Goal: Complete application form: Complete application form

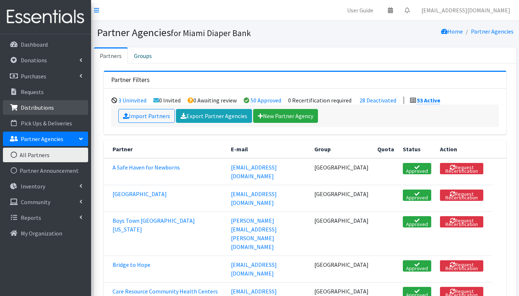
scroll to position [142, 0]
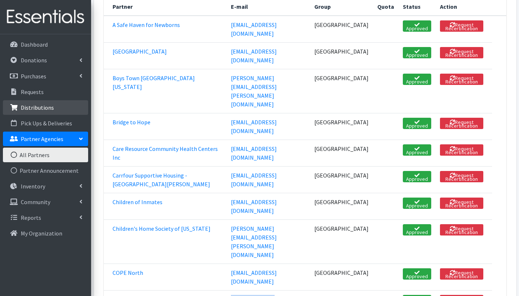
click at [30, 104] on p "Distributions" at bounding box center [37, 107] width 33 height 7
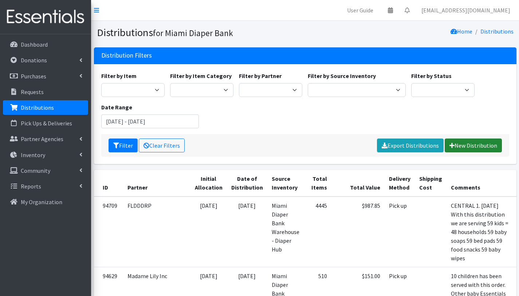
click at [466, 143] on link "New Distribution" at bounding box center [472, 145] width 57 height 14
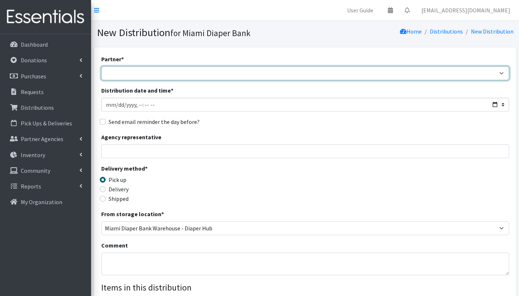
click at [166, 72] on select "A Safe Haven for [GEOGRAPHIC_DATA] Belafonte TACOLCY Center [GEOGRAPHIC_DATA] […" at bounding box center [305, 73] width 408 height 14
select select "2873"
click at [101, 66] on select "A Safe Haven for [GEOGRAPHIC_DATA] Belafonte TACOLCY Center [GEOGRAPHIC_DATA] […" at bounding box center [305, 73] width 408 height 14
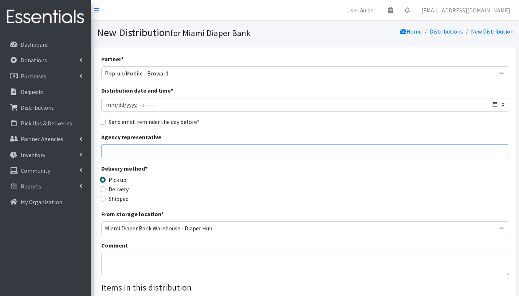
click at [155, 149] on input "Agency representative" at bounding box center [305, 151] width 408 height 14
type input "[PERSON_NAME]"
click at [117, 256] on textarea "Comment" at bounding box center [305, 263] width 408 height 23
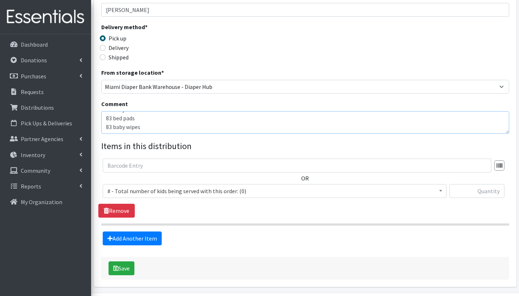
scroll to position [86, 0]
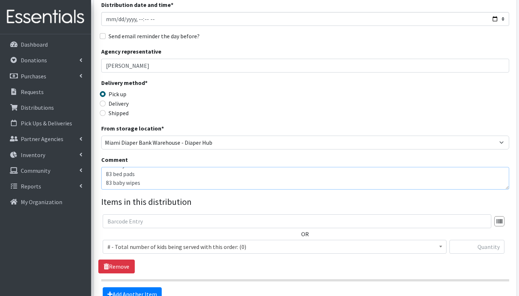
type textarea "Jack & [PERSON_NAME]. Broward Mobile Pantry. [DATE] We are serving 83 children=…"
click at [131, 246] on span "# - Total number of kids being served with this order: (0)" at bounding box center [274, 246] width 334 height 10
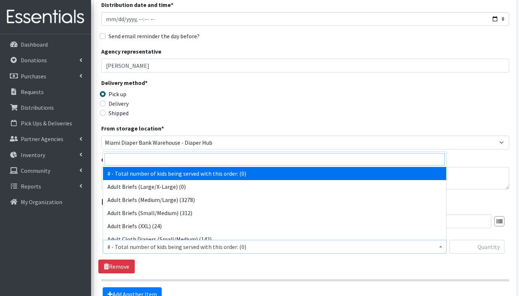
click at [153, 160] on input "search" at bounding box center [274, 159] width 340 height 12
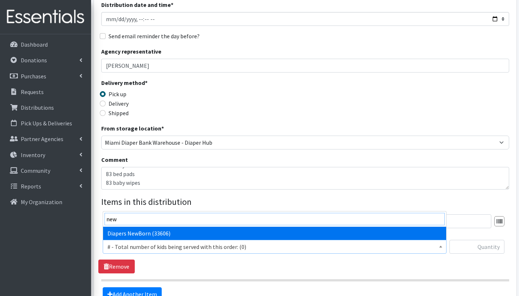
type input "new"
select select "2648"
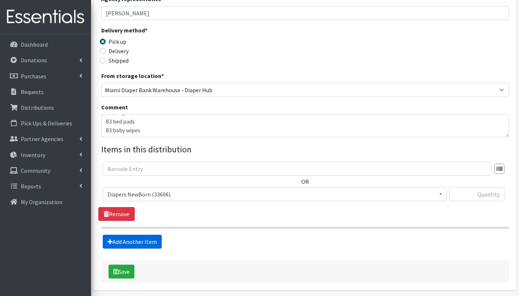
click at [148, 242] on link "Add Another Item" at bounding box center [132, 241] width 59 height 14
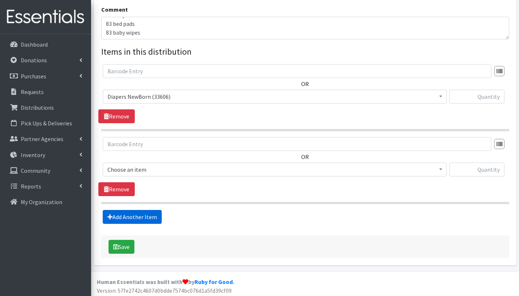
scroll to position [238, 0]
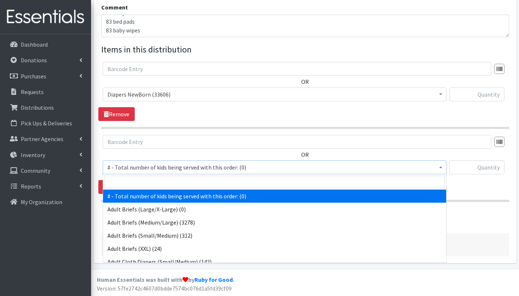
click at [142, 166] on span "# - Total number of kids being served with this order: (0)" at bounding box center [274, 167] width 334 height 10
click at [143, 179] on input "search" at bounding box center [274, 181] width 340 height 12
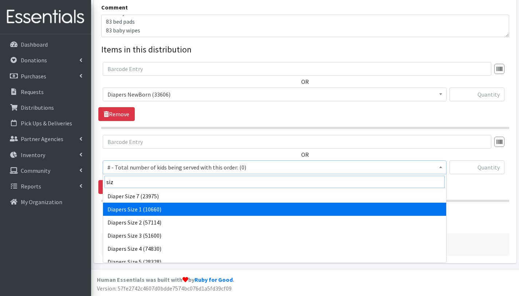
type input "siz"
select select "2665"
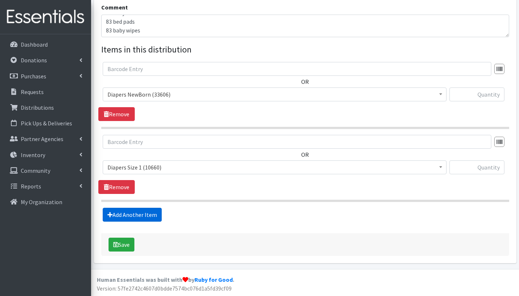
click at [144, 211] on link "Add Another Item" at bounding box center [132, 214] width 59 height 14
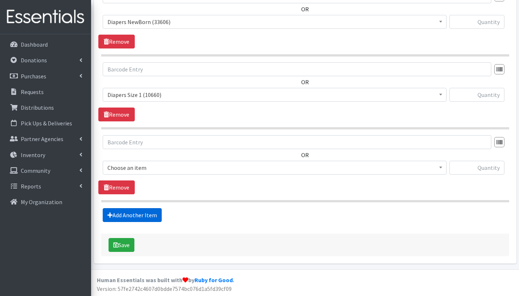
scroll to position [310, 0]
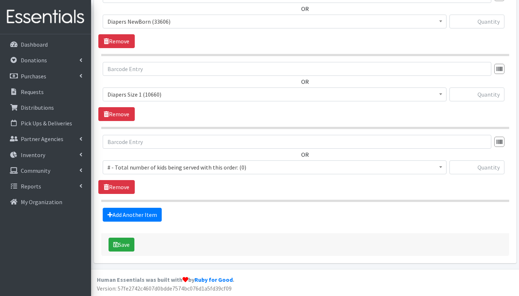
click at [158, 166] on span "# - Total number of kids being served with this order: (0)" at bounding box center [274, 167] width 334 height 10
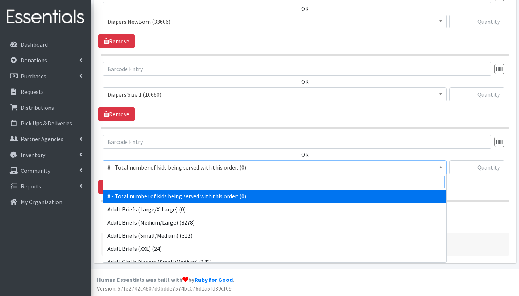
click at [156, 184] on input "search" at bounding box center [274, 181] width 340 height 12
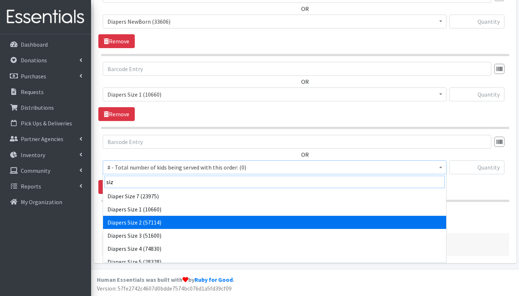
type input "siz"
select select "2668"
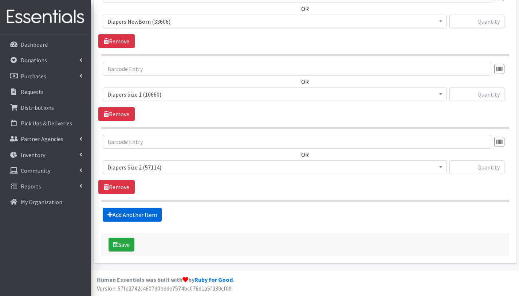
click at [153, 212] on link "Add Another Item" at bounding box center [132, 214] width 59 height 14
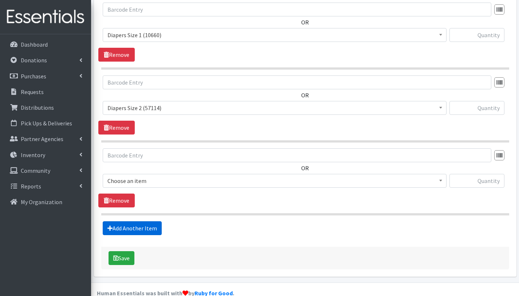
scroll to position [383, 0]
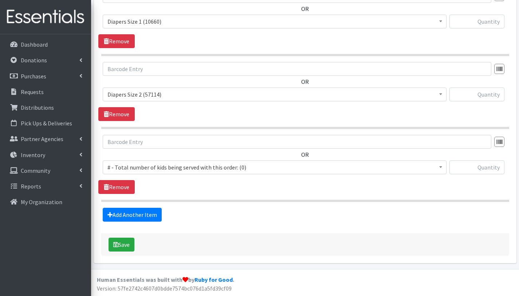
click at [141, 164] on span "# - Total number of kids being served with this order: (0)" at bounding box center [274, 167] width 334 height 10
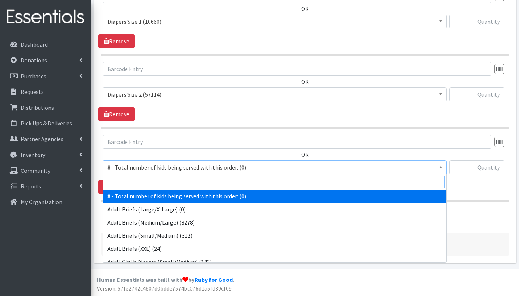
click at [143, 183] on input "search" at bounding box center [274, 181] width 340 height 12
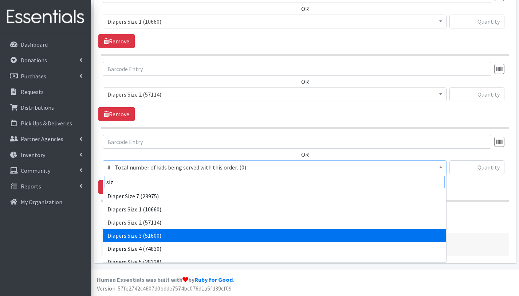
type input "siz"
select select "2655"
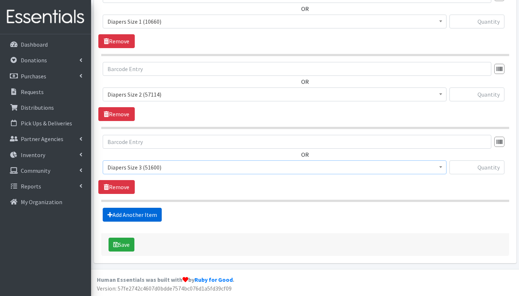
click at [150, 216] on link "Add Another Item" at bounding box center [132, 214] width 59 height 14
click at [148, 169] on span "# - Total number of kids being served with this order: (0)" at bounding box center [274, 167] width 334 height 10
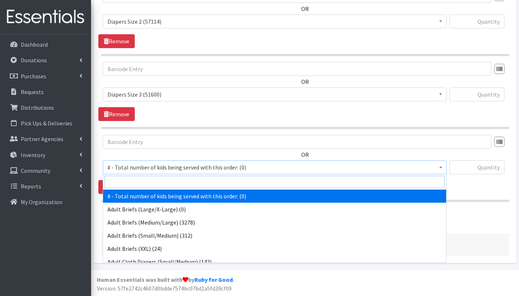
click at [147, 181] on input "search" at bounding box center [274, 181] width 340 height 12
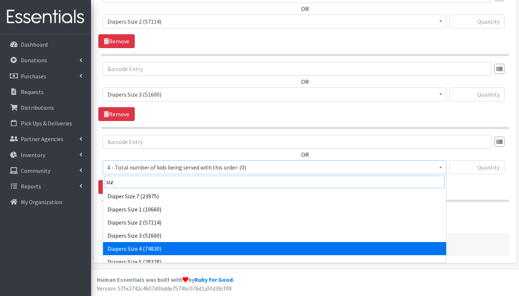
type input "siz"
select select "2661"
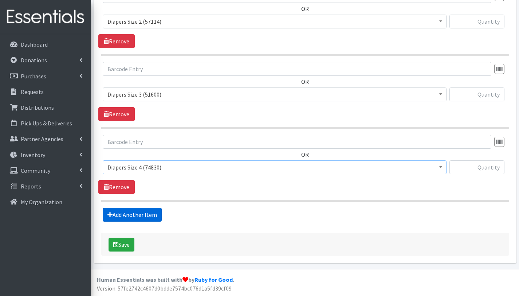
click at [148, 214] on link "Add Another Item" at bounding box center [132, 214] width 59 height 14
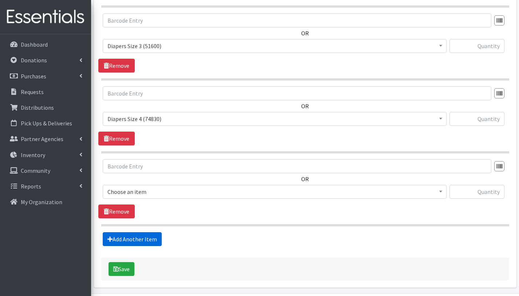
scroll to position [529, 0]
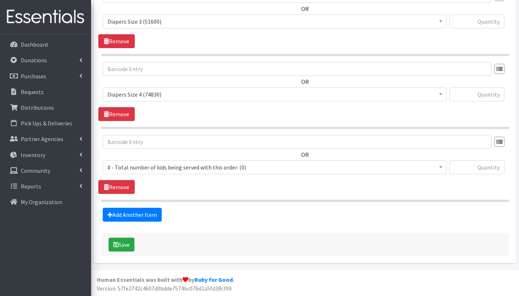
click at [150, 164] on span "# - Total number of kids being served with this order: (0)" at bounding box center [274, 167] width 334 height 10
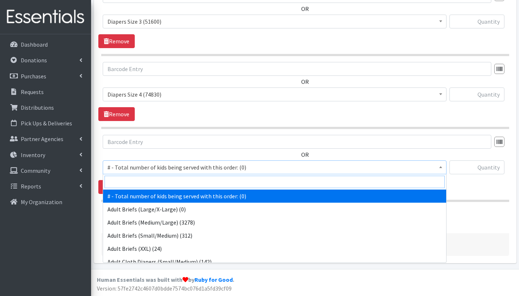
click at [151, 178] on input "search" at bounding box center [274, 181] width 340 height 12
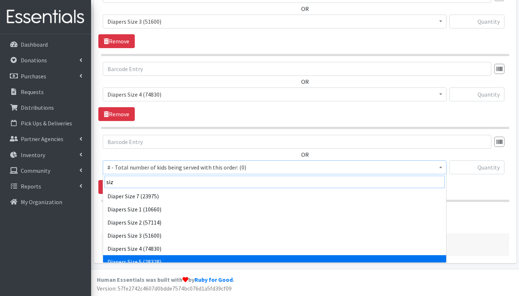
type input "siz"
select select "2652"
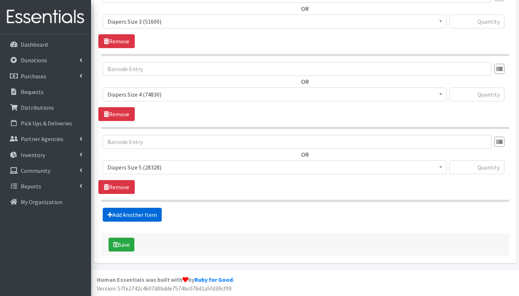
click at [145, 216] on link "Add Another Item" at bounding box center [132, 214] width 59 height 14
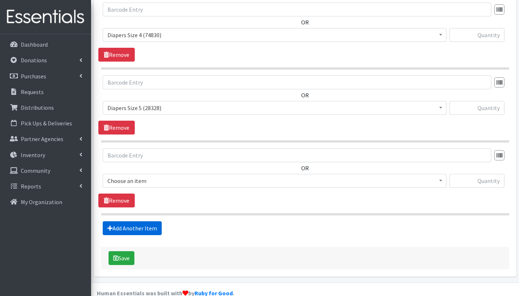
scroll to position [602, 0]
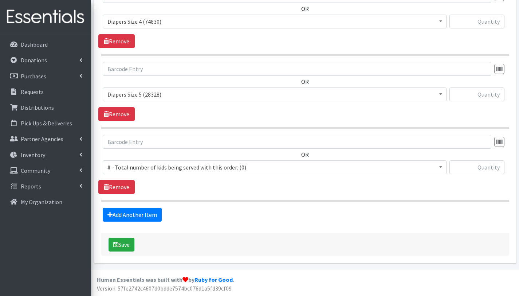
click at [149, 166] on span "# - Total number of kids being served with this order: (0)" at bounding box center [274, 167] width 334 height 10
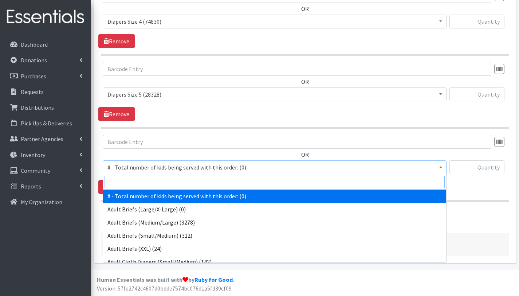
click at [150, 184] on input "search" at bounding box center [274, 181] width 340 height 12
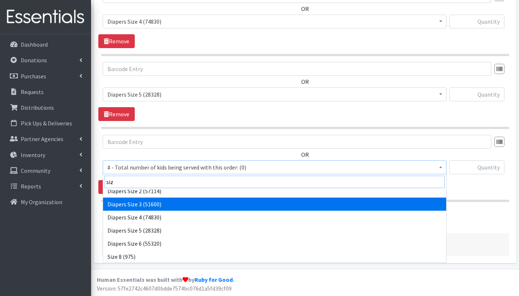
scroll to position [32, 0]
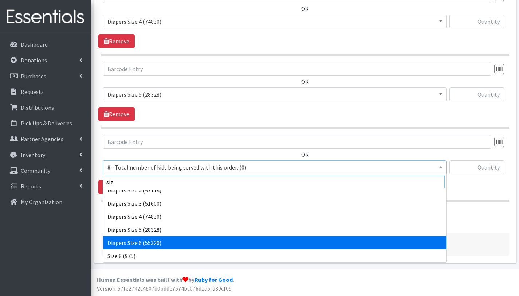
type input "siz"
select select "2674"
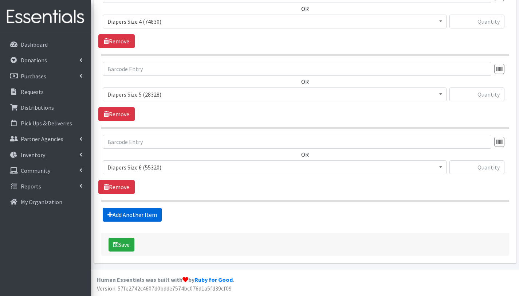
click at [138, 211] on link "Add Another Item" at bounding box center [132, 214] width 59 height 14
click at [145, 168] on span "# - Total number of kids being served with this order: (0)" at bounding box center [274, 167] width 334 height 10
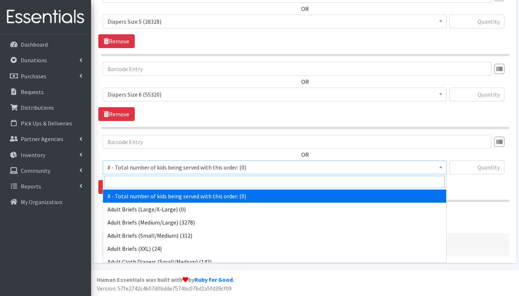
click at [144, 184] on input "search" at bounding box center [274, 181] width 340 height 12
type input "siz"
select select "12644"
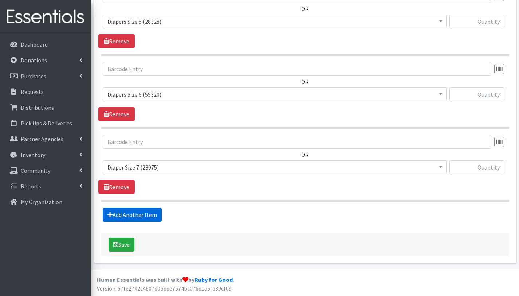
click at [140, 214] on link "Add Another Item" at bounding box center [132, 214] width 59 height 14
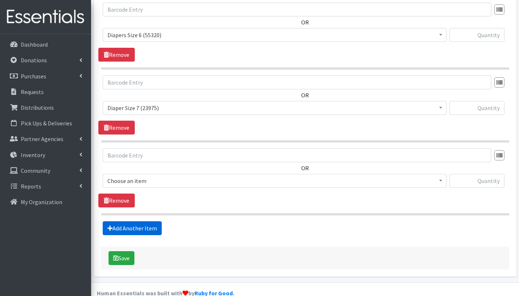
scroll to position [747, 0]
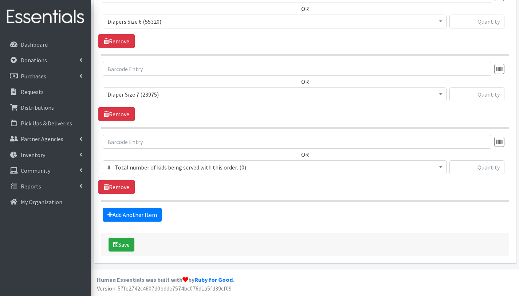
click at [150, 166] on span "# - Total number of kids being served with this order: (0)" at bounding box center [274, 167] width 334 height 10
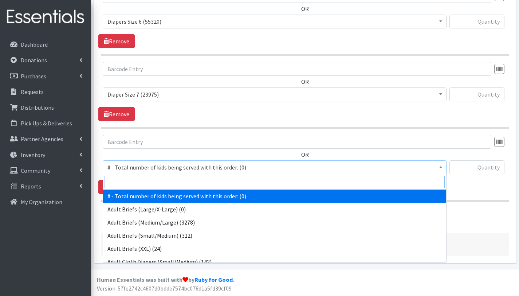
click at [149, 184] on input "search" at bounding box center [274, 181] width 340 height 12
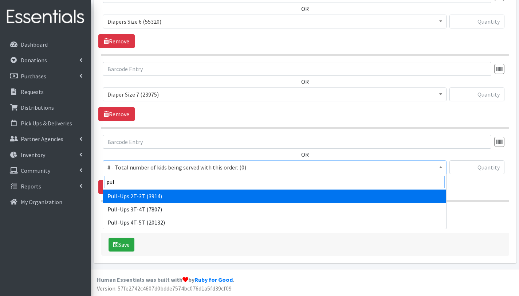
type input "pul"
select select "2644"
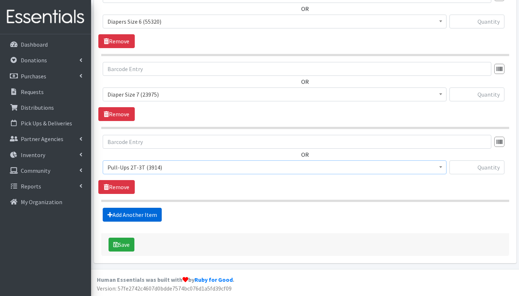
click at [138, 215] on link "Add Another Item" at bounding box center [132, 214] width 59 height 14
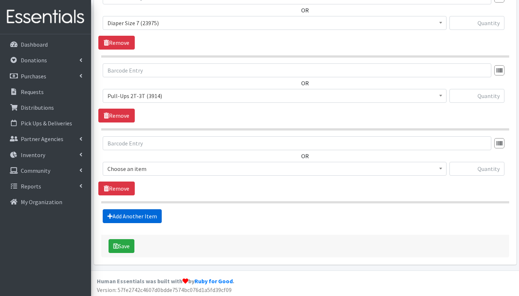
scroll to position [820, 0]
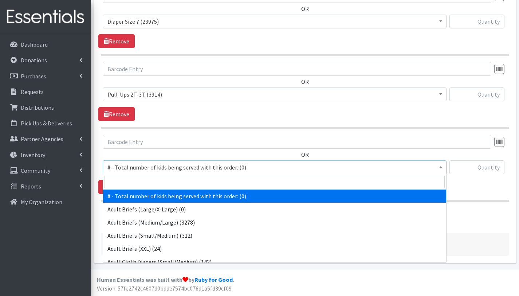
click at [146, 165] on span "# - Total number of kids being served with this order: (0)" at bounding box center [274, 167] width 334 height 10
click at [146, 182] on input "search" at bounding box center [274, 181] width 340 height 12
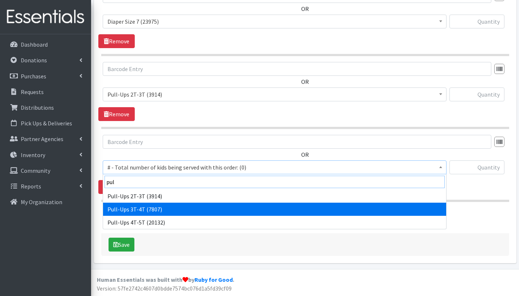
type input "pul"
select select "2679"
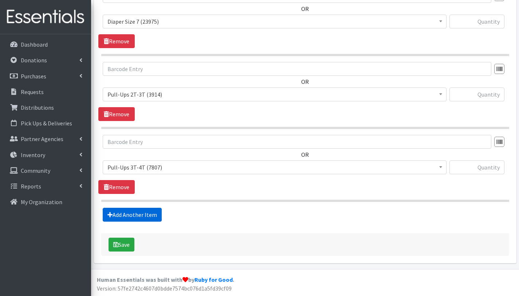
click at [137, 214] on link "Add Another Item" at bounding box center [132, 214] width 59 height 14
click at [146, 165] on span "# - Total number of kids being served with this order: (0)" at bounding box center [274, 167] width 334 height 10
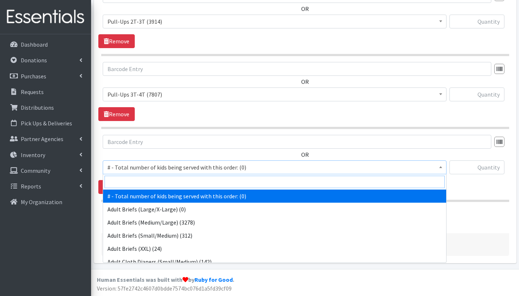
click at [146, 181] on input "search" at bounding box center [274, 181] width 340 height 12
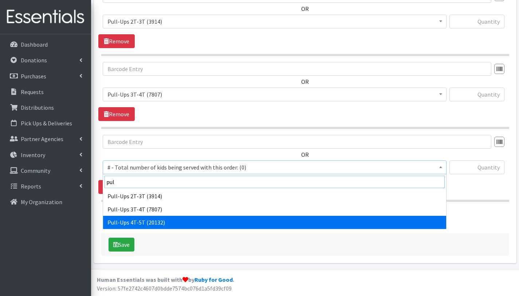
type input "pul"
select select "2680"
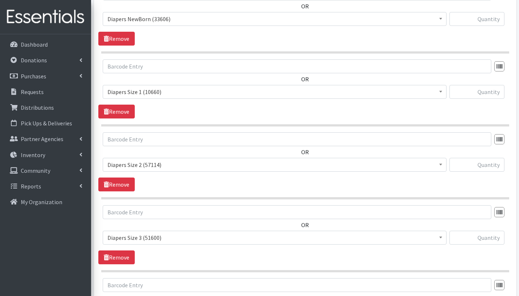
scroll to position [313, 0]
click at [479, 16] on input "text" at bounding box center [476, 19] width 55 height 14
type input "150"
click at [487, 92] on input "text" at bounding box center [476, 92] width 55 height 14
type input "550"
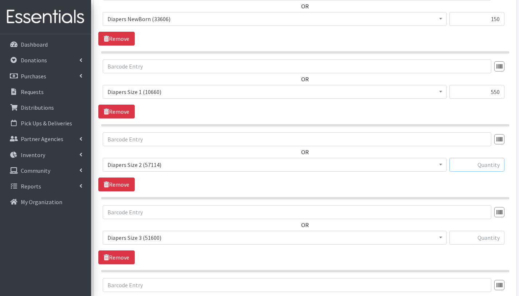
click at [494, 165] on input "text" at bounding box center [476, 165] width 55 height 14
type input "250"
click at [490, 234] on input "text" at bounding box center [476, 237] width 55 height 14
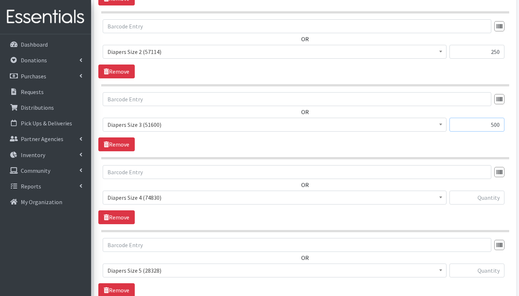
scroll to position [426, 0]
type input "500"
click at [495, 198] on input "text" at bounding box center [476, 197] width 55 height 14
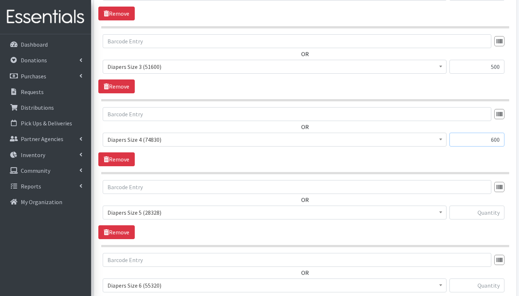
scroll to position [490, 0]
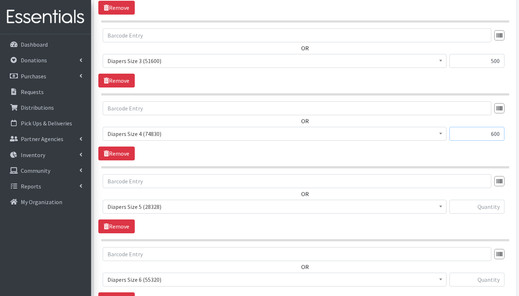
type input "600"
click at [492, 209] on input "text" at bounding box center [476, 206] width 55 height 14
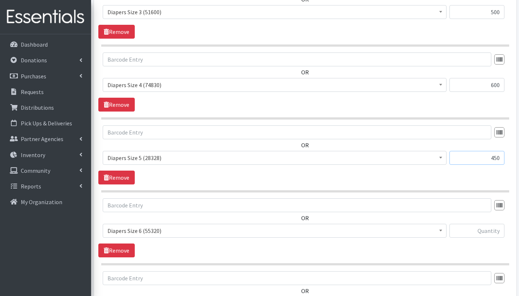
scroll to position [539, 0]
type input "450"
click at [490, 227] on input "text" at bounding box center [476, 230] width 55 height 14
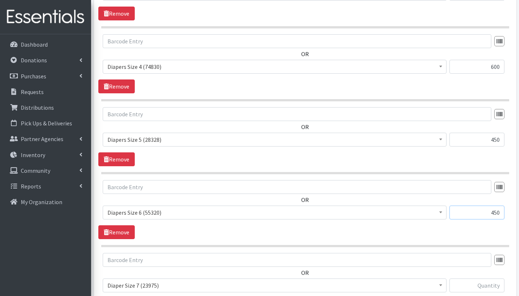
scroll to position [574, 0]
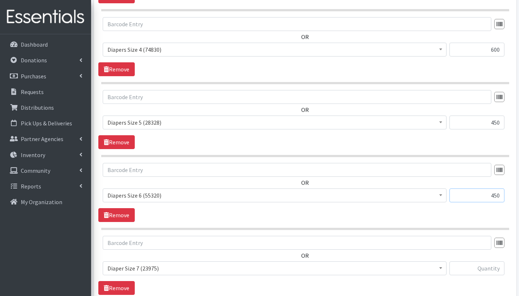
type input "450"
click at [494, 267] on input "text" at bounding box center [476, 268] width 55 height 14
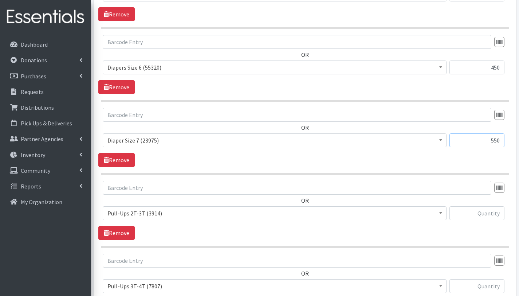
scroll to position [712, 0]
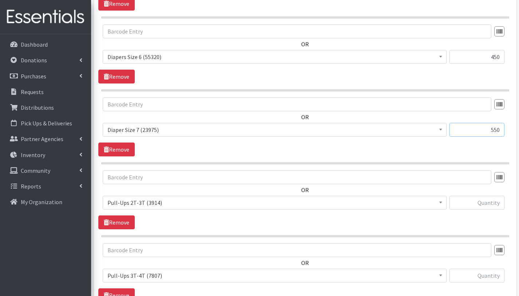
type input "550"
click at [480, 201] on input "text" at bounding box center [476, 202] width 55 height 14
type input "100"
click at [491, 275] on input "text" at bounding box center [476, 275] width 55 height 14
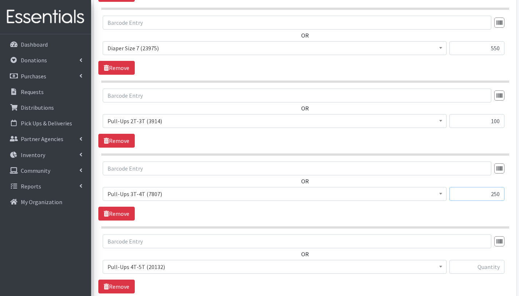
scroll to position [796, 0]
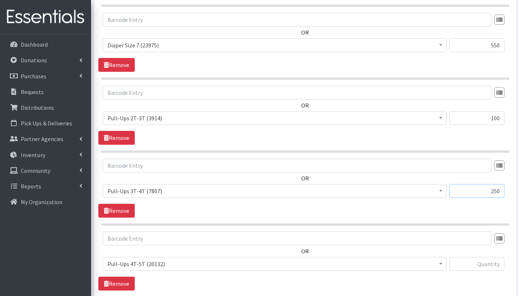
type input "250"
click at [492, 264] on input "text" at bounding box center [476, 264] width 55 height 14
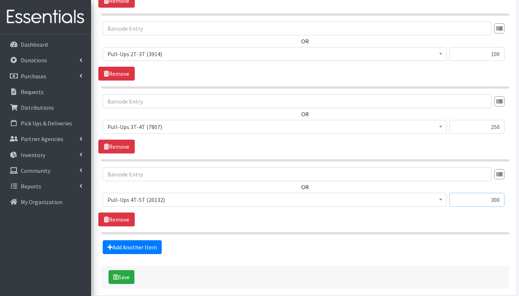
scroll to position [893, 0]
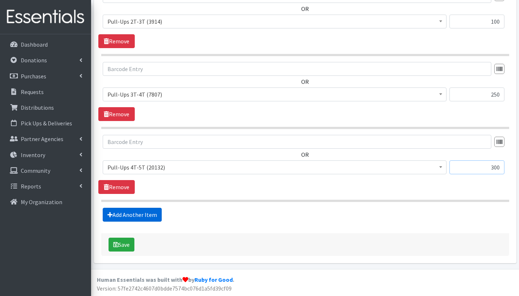
type input "300"
click at [137, 215] on link "Add Another Item" at bounding box center [132, 214] width 59 height 14
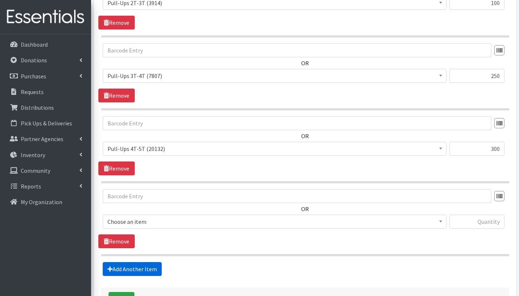
scroll to position [966, 0]
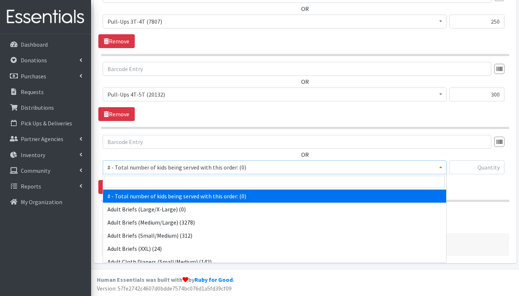
click at [151, 168] on span "# - Total number of kids being served with this order: (0)" at bounding box center [274, 167] width 334 height 10
click at [150, 182] on input "search" at bounding box center [274, 181] width 340 height 12
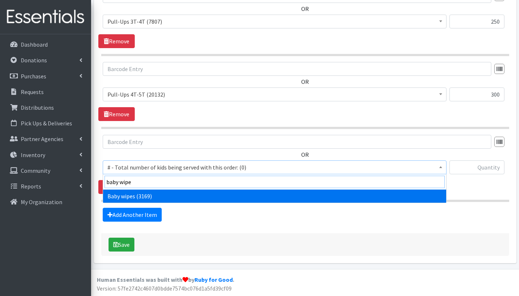
type input "baby wipes"
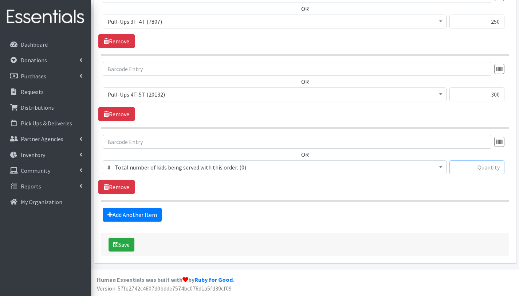
click at [465, 165] on input "text" at bounding box center [476, 167] width 55 height 14
type input "83"
click at [129, 245] on button "Save" at bounding box center [121, 244] width 26 height 14
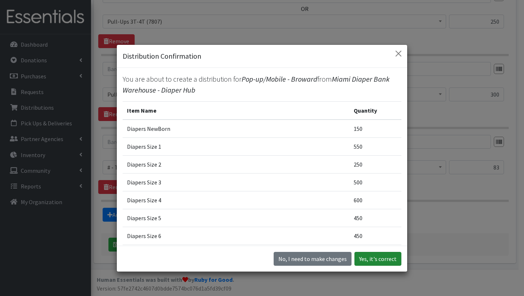
click at [391, 256] on button "Yes, it's correct" at bounding box center [378, 259] width 47 height 14
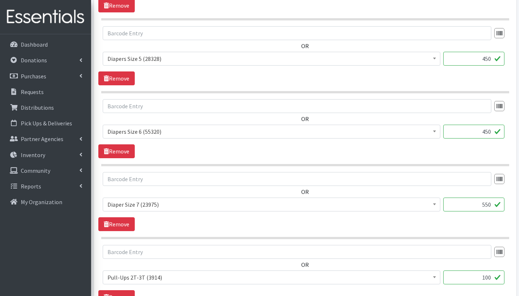
scroll to position [998, 0]
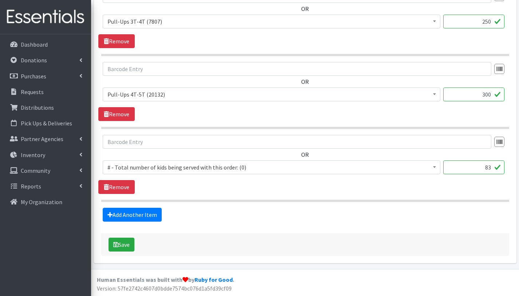
click at [164, 166] on span "# - Total number of kids being served with this order: (0)" at bounding box center [271, 167] width 328 height 10
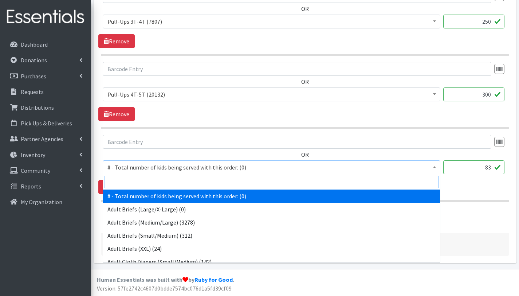
click at [153, 179] on input "search" at bounding box center [271, 181] width 334 height 12
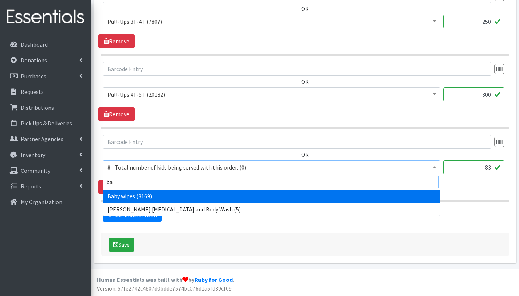
type input "ba"
select select "2649"
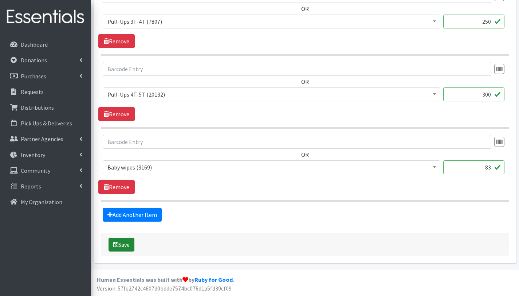
click at [129, 242] on button "Save" at bounding box center [121, 244] width 26 height 14
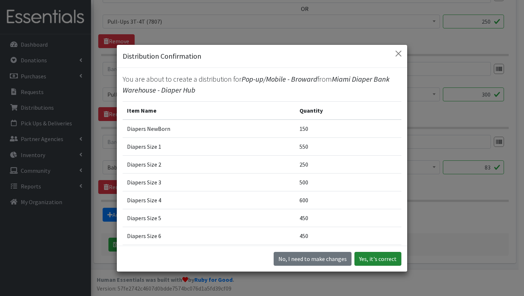
click at [380, 261] on button "Yes, it's correct" at bounding box center [378, 259] width 47 height 14
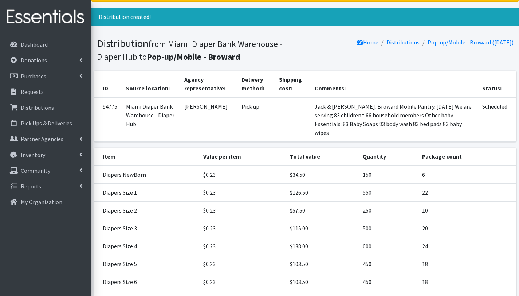
scroll to position [186, 0]
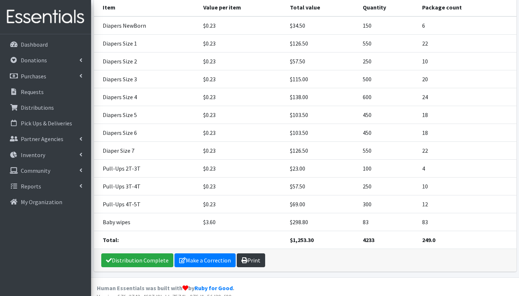
click at [251, 253] on link "Print" at bounding box center [251, 260] width 28 height 14
